Goal: Find contact information: Find contact information

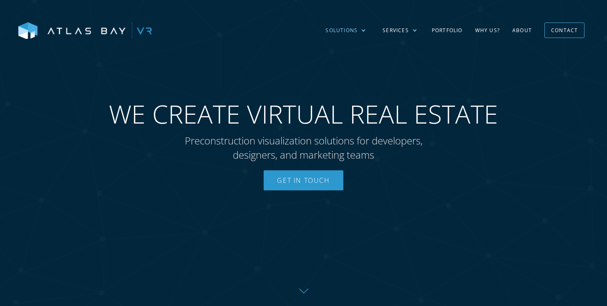
click at [364, 30] on div at bounding box center [363, 30] width 5 height 5
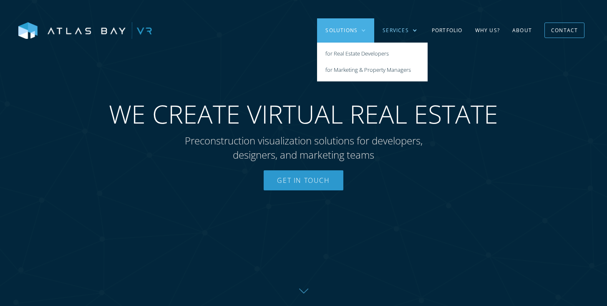
click at [397, 31] on div "Services" at bounding box center [395, 31] width 26 height 8
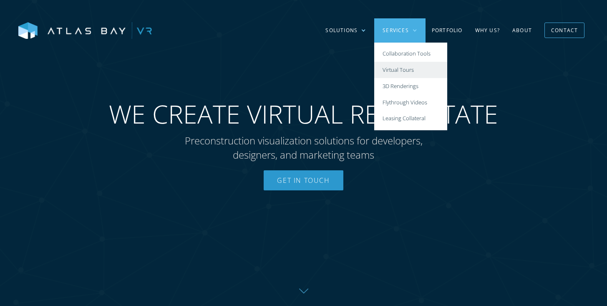
click at [404, 68] on link "Virtual Tours" at bounding box center [410, 70] width 73 height 16
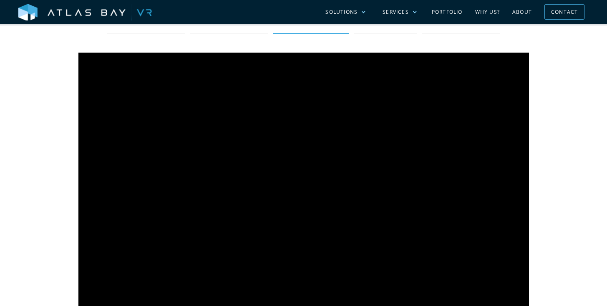
scroll to position [399, 0]
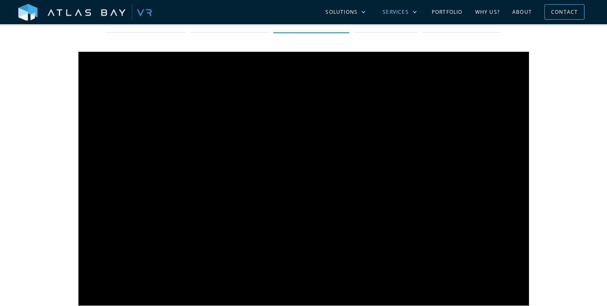
click at [412, 13] on div at bounding box center [414, 12] width 5 height 5
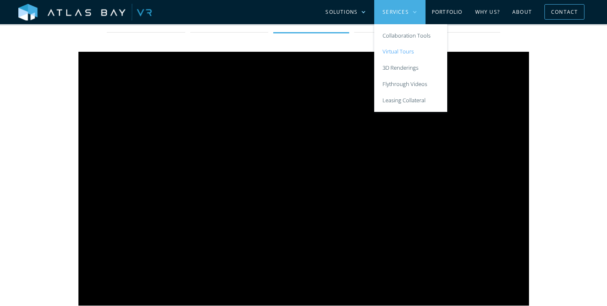
click at [550, 83] on div "Give your team and your prospects an interactive point-to-point tour for projec…" at bounding box center [304, 147] width 534 height 351
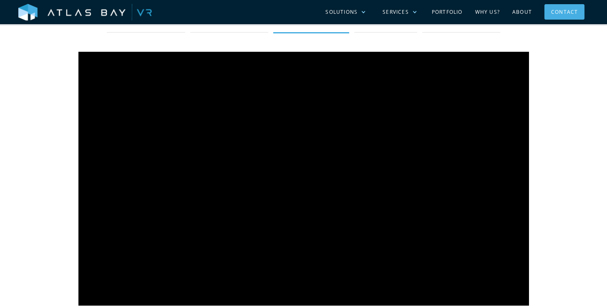
click at [556, 14] on div "Contact" at bounding box center [564, 11] width 27 height 13
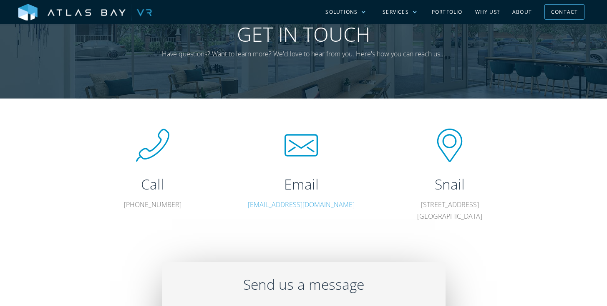
scroll to position [110, 0]
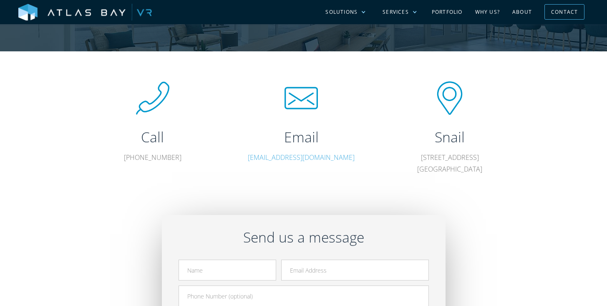
click at [304, 159] on link "hello@atlasbayvr.com" at bounding box center [301, 157] width 107 height 9
